Goal: Transaction & Acquisition: Obtain resource

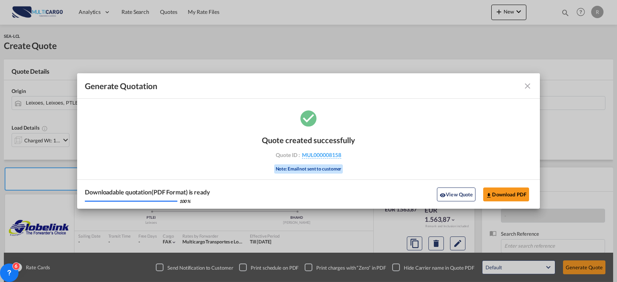
scroll to position [77, 0]
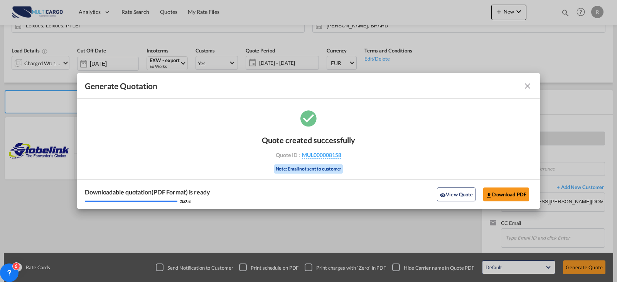
click at [525, 84] on md-icon "icon-close fg-AAA8AD cursor m-0" at bounding box center [527, 85] width 9 height 9
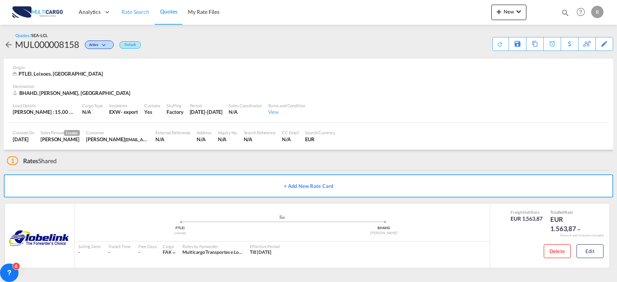
click at [117, 13] on link "Rate Search" at bounding box center [135, 12] width 39 height 25
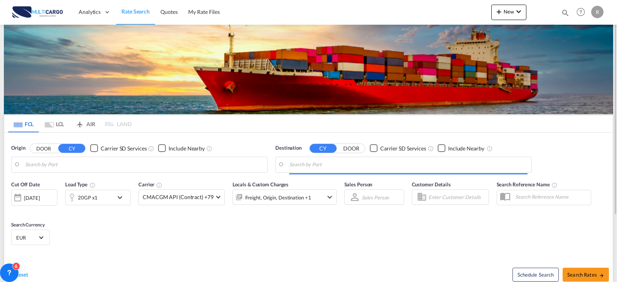
type input "Leixoes, PTLEI"
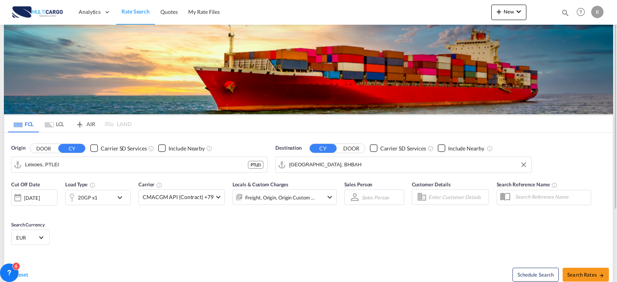
click at [327, 166] on input "[GEOGRAPHIC_DATA], BHBAH" at bounding box center [408, 165] width 238 height 12
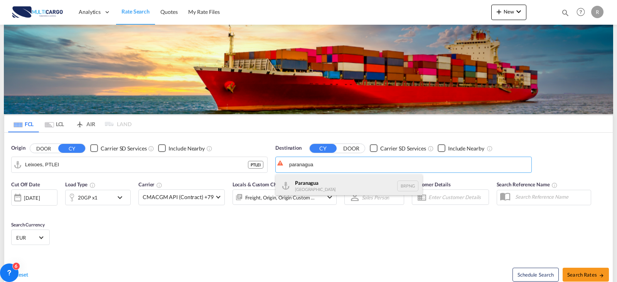
click at [374, 187] on div "Paranagua [GEOGRAPHIC_DATA] BRPNG" at bounding box center [349, 185] width 146 height 23
type input "Paranagua, BRPNG"
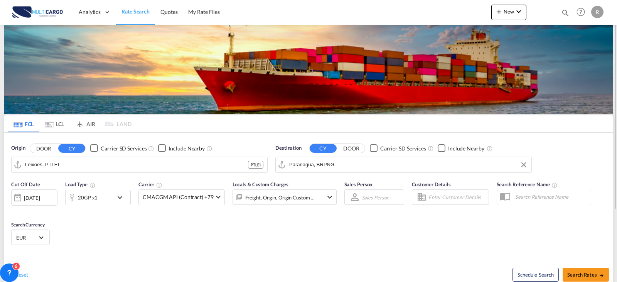
click at [274, 254] on div "Reset Schedule Search Search Rates" at bounding box center [308, 269] width 608 height 34
click at [198, 201] on md-select-value "CMACGM API (Contract) +79" at bounding box center [182, 197] width 86 height 15
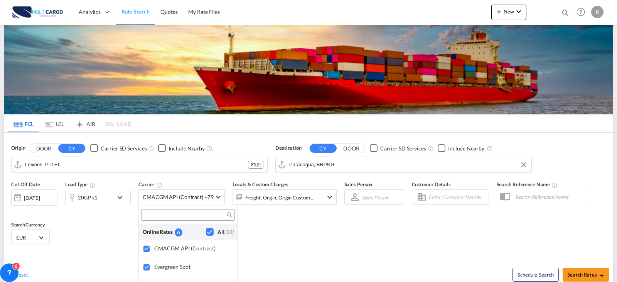
click at [304, 237] on md-backdrop at bounding box center [308, 141] width 617 height 282
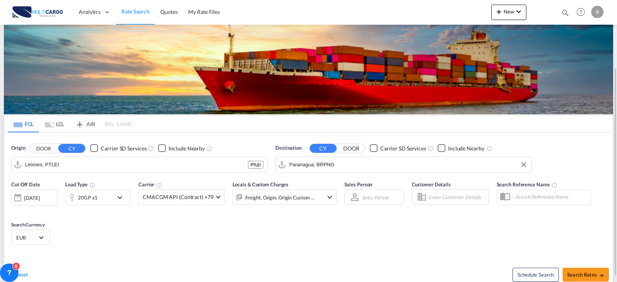
scroll to position [39, 0]
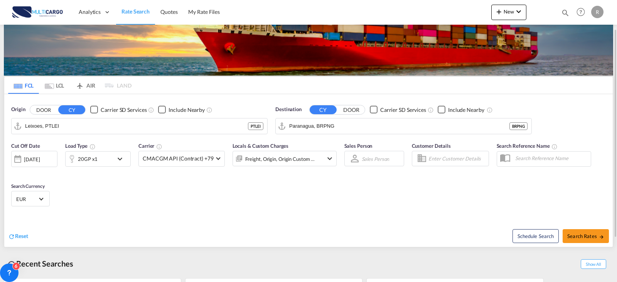
click at [309, 162] on div "Freight, Origin, Origin Custom +1" at bounding box center [280, 158] width 70 height 11
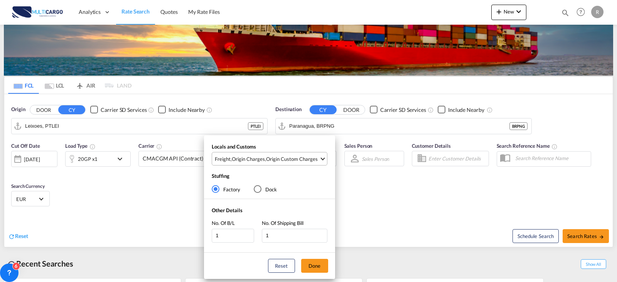
click at [322, 153] on md-select-value "Freight , Origin Charges , Origin Custom Charges" at bounding box center [270, 158] width 113 height 13
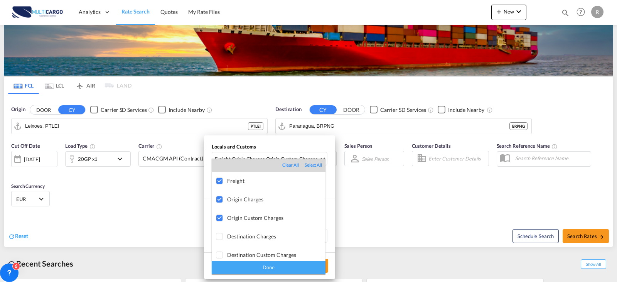
click at [450, 199] on md-backdrop at bounding box center [308, 141] width 617 height 282
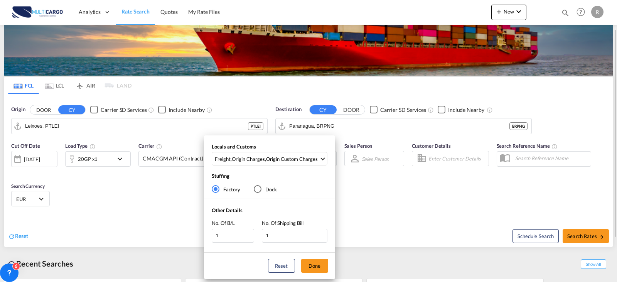
click at [592, 238] on div "Locals and Customs Freight , Origin Charges , Origin Custom Charges Stuffing Fa…" at bounding box center [308, 141] width 617 height 282
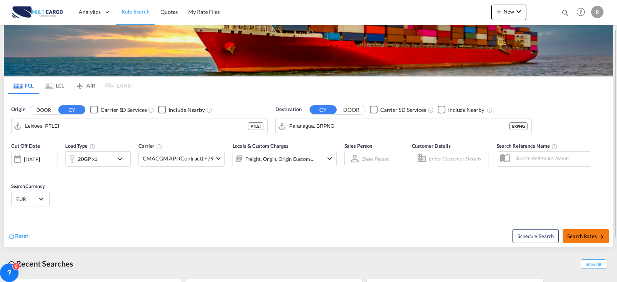
click at [587, 241] on button "Search Rates" at bounding box center [585, 236] width 46 height 14
type input "PTLEI to BRPNG / [DATE]"
